Goal: Participate in discussion: Engage in conversation with other users on a specific topic

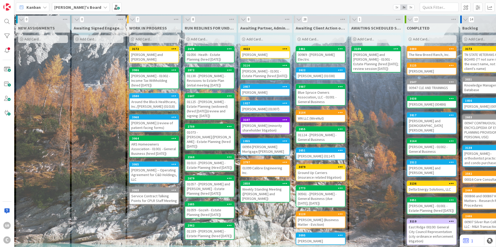
click at [252, 53] on div "[PERSON_NAME]" at bounding box center [265, 54] width 49 height 7
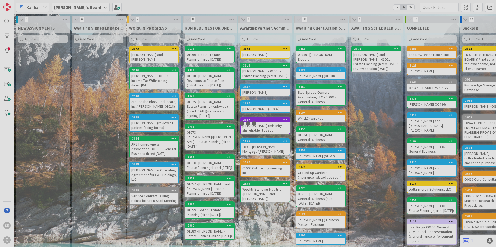
click at [252, 53] on div at bounding box center [248, 123] width 496 height 247
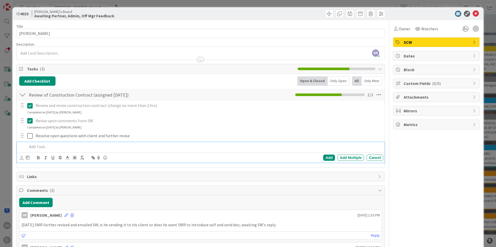
click at [38, 147] on p at bounding box center [204, 147] width 354 height 6
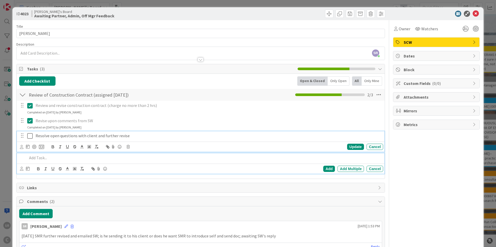
click at [107, 136] on p "Resolve open questions with client and further revise" at bounding box center [208, 136] width 345 height 6
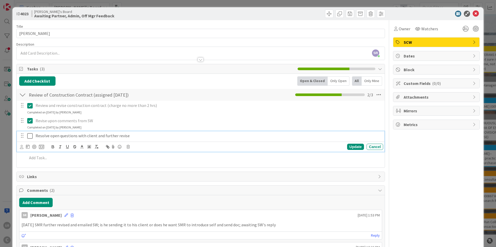
click at [132, 137] on p "Resolve open questions with client and further revise" at bounding box center [208, 136] width 345 height 6
drag, startPoint x: 354, startPoint y: 148, endPoint x: 352, endPoint y: 148, distance: 2.9
click at [354, 148] on div "Update" at bounding box center [355, 147] width 17 height 6
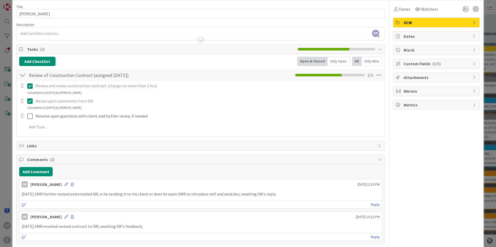
scroll to position [41, 0]
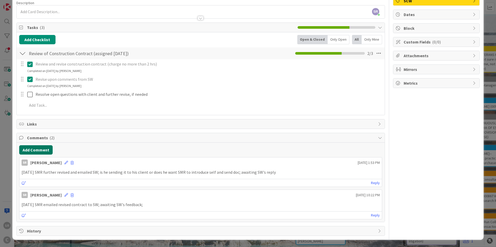
click at [30, 149] on button "Add Comment" at bounding box center [35, 149] width 33 height 9
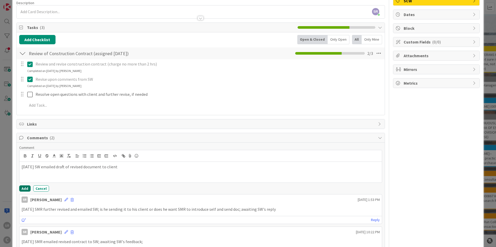
click at [27, 188] on button "Add" at bounding box center [24, 189] width 11 height 6
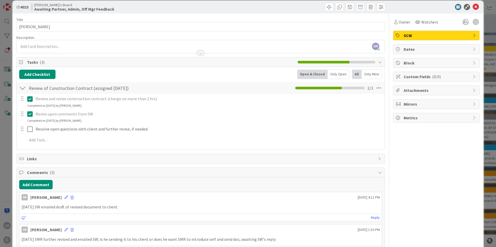
scroll to position [0, 0]
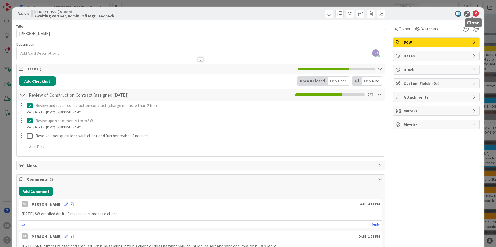
click at [472, 13] on icon at bounding box center [475, 14] width 6 height 6
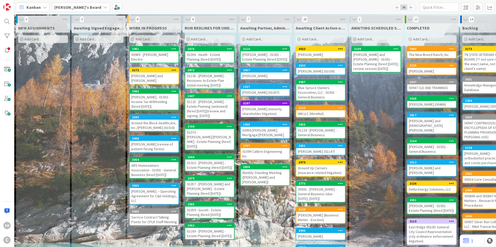
click at [143, 53] on div "00989 - [PERSON_NAME] Electric" at bounding box center [154, 56] width 49 height 11
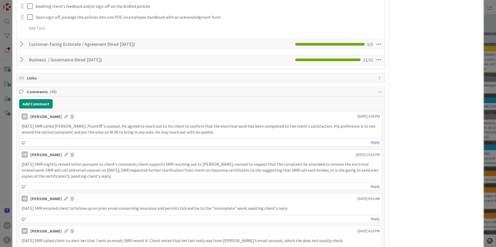
scroll to position [490, 0]
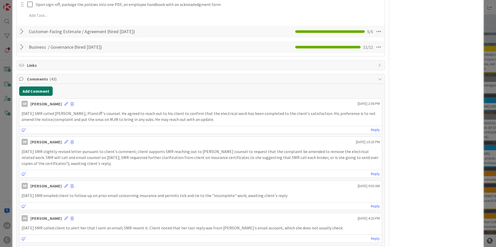
click at [43, 87] on button "Add Comment" at bounding box center [35, 91] width 33 height 9
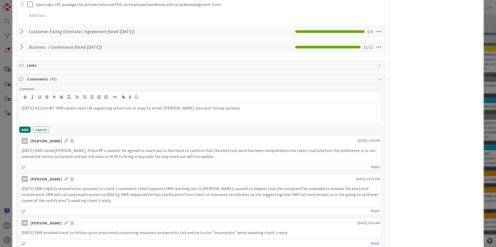
click at [24, 127] on button "Add" at bounding box center [24, 130] width 11 height 6
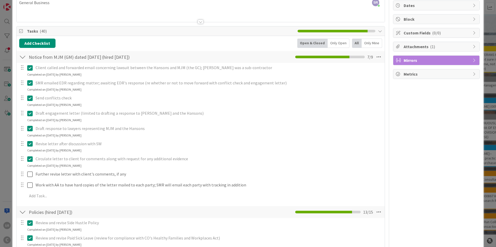
scroll to position [0, 0]
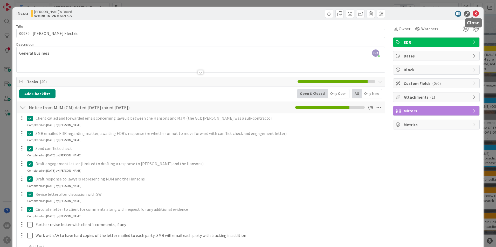
click at [472, 14] on icon at bounding box center [475, 14] width 6 height 6
